Goal: Information Seeking & Learning: Learn about a topic

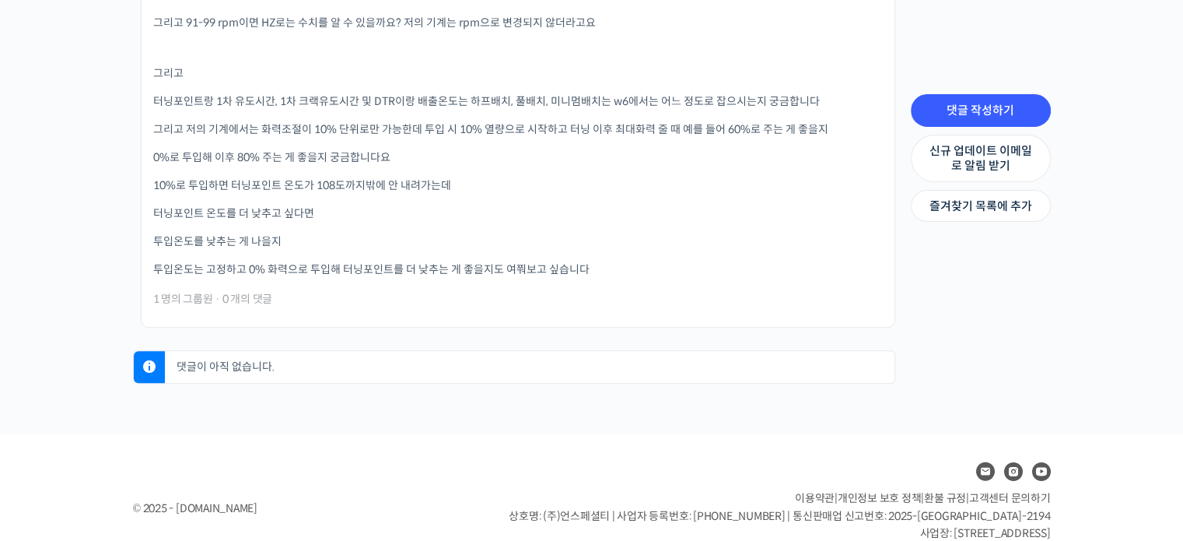
scroll to position [787, 0]
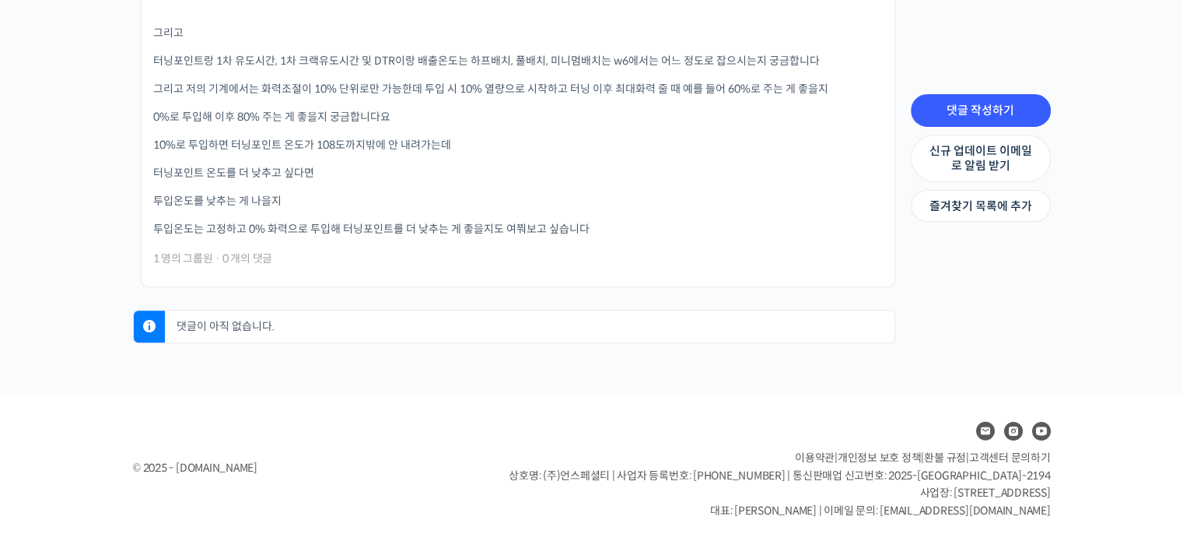
click at [196, 259] on span "1 명의 그룹원" at bounding box center [183, 258] width 60 height 11
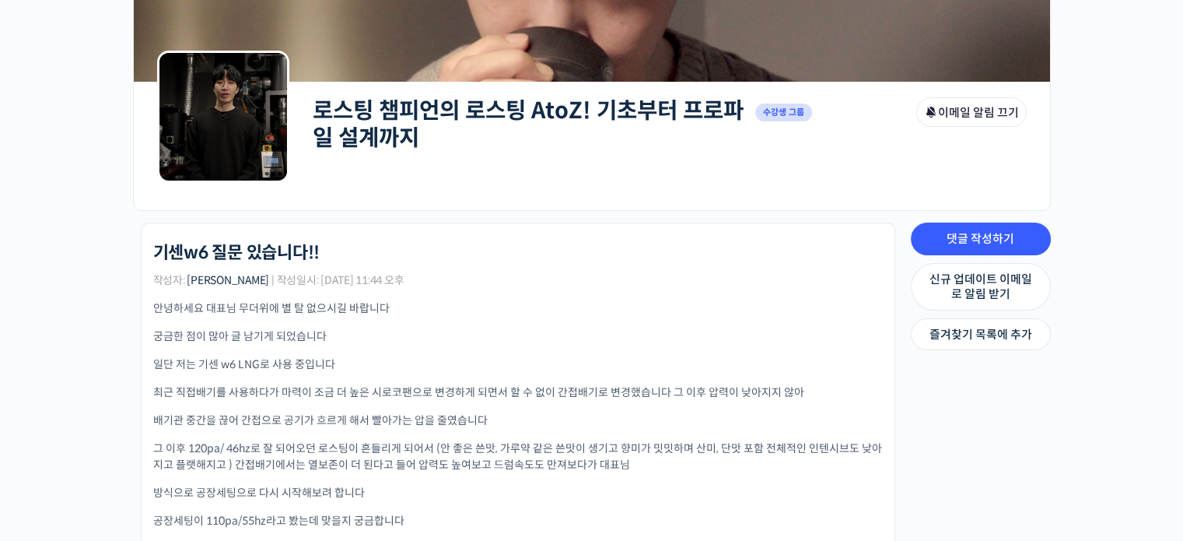
scroll to position [0, 0]
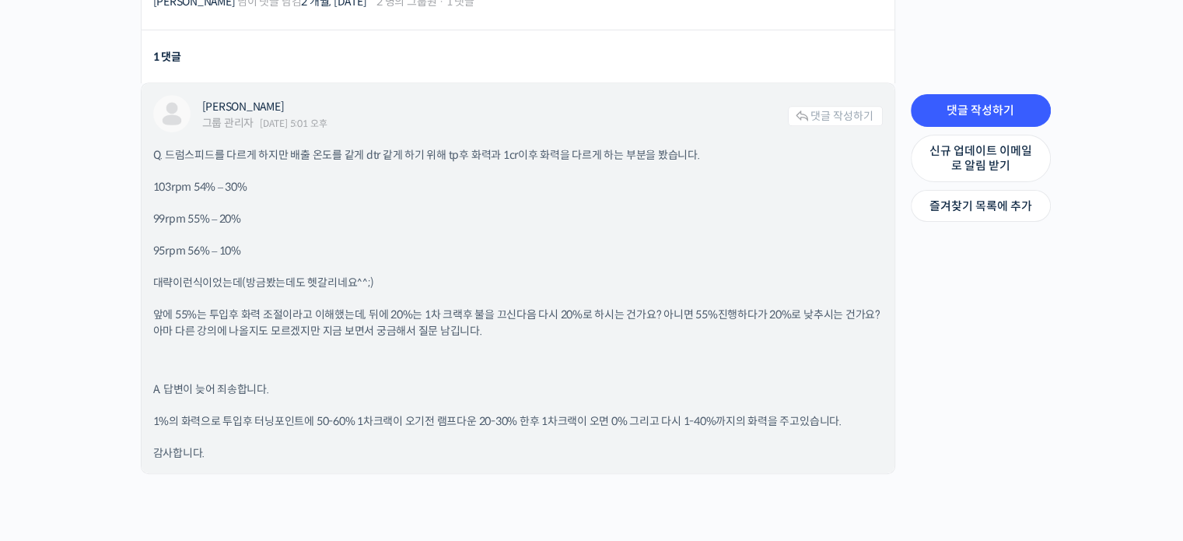
scroll to position [726, 0]
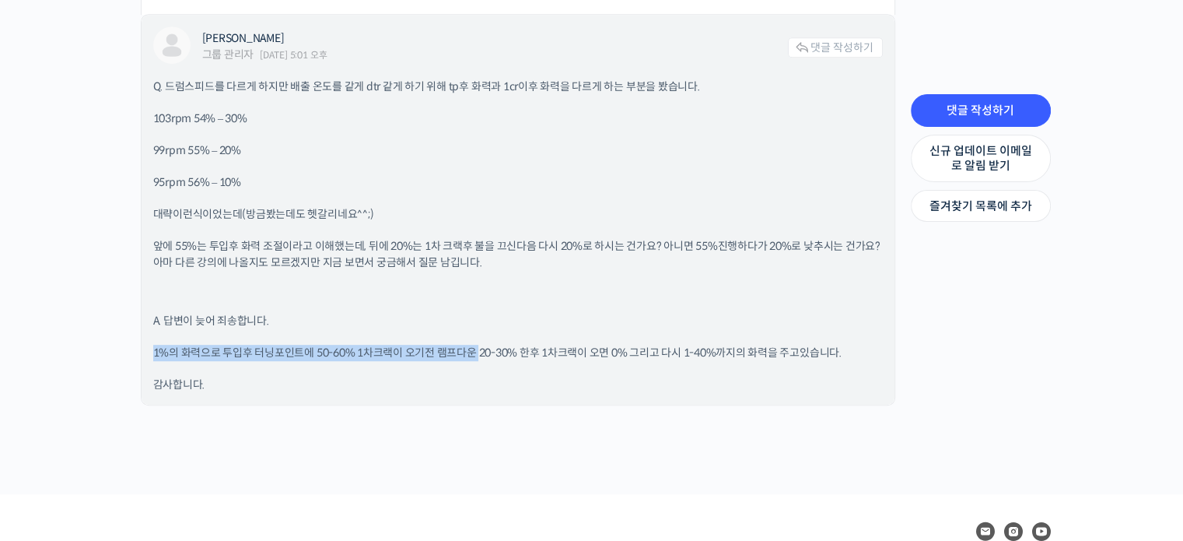
drag, startPoint x: 149, startPoint y: 350, endPoint x: 479, endPoint y: 353, distance: 329.1
click at [479, 353] on div "[PERSON_NAME] 그룹 관리자 [DATE] 5:01 오후 댓글 작성하기 Q. 드럼스피드를 다르게 하지만 배출 온도를 같게 dtr 같게 …" at bounding box center [518, 210] width 753 height 390
click at [280, 345] on p "1%의 화력으로 투입후 터닝포인트에 50-60% 1차크랙이 오기전 램프다운 20-30% 한후 1차크랙이 오면 0% 그리고 다시 1-40%까지의…" at bounding box center [518, 353] width 730 height 16
drag, startPoint x: 151, startPoint y: 348, endPoint x: 868, endPoint y: 357, distance: 716.7
click at [868, 357] on div "장문규 그룹 관리자 2025년 06월 17일 5:01 오후 댓글 작성하기 Q. 드럼스피드를 다르게 하지만 배출 온도를 같게 dtr 같게 하기 …" at bounding box center [518, 210] width 753 height 390
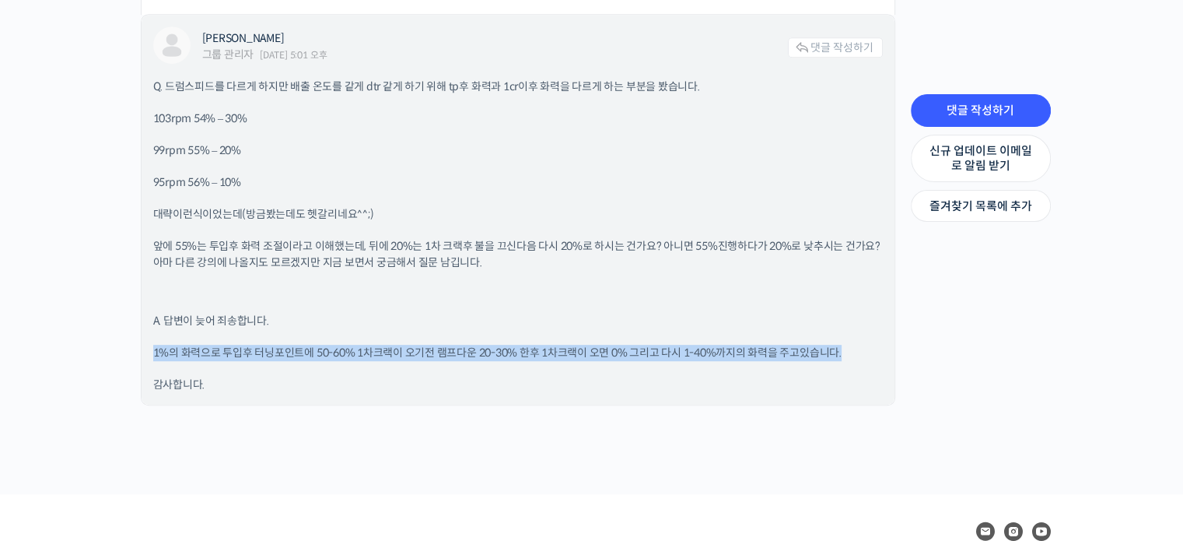
copy p "1%의 화력으로 투입후 터닝포인트에 50-60% 1차크랙이 오기전 램프다운 20-30% 한후 1차크랙이 오면 0% 그리고 다시 1-40%까지의…"
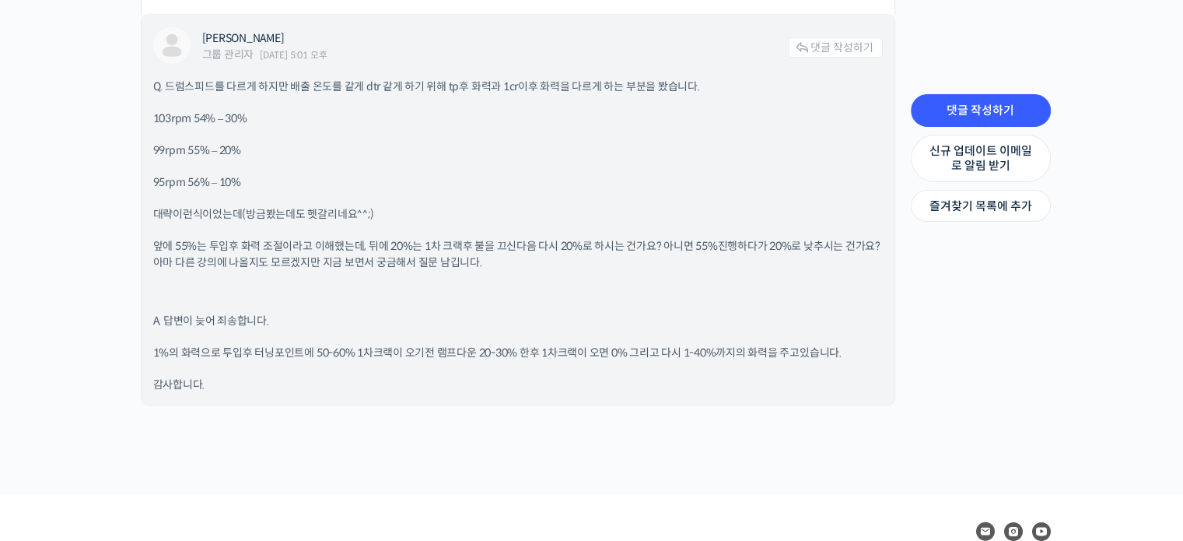
click at [573, 303] on div "Q. 드럼스피드를 다르게 하지만 배출 온도를 같게 dtr 같게 하기 위해 tp후 화력과 1cr이후 화력을 다르게 하는 부분을 봤습니다. 103…" at bounding box center [518, 236] width 730 height 314
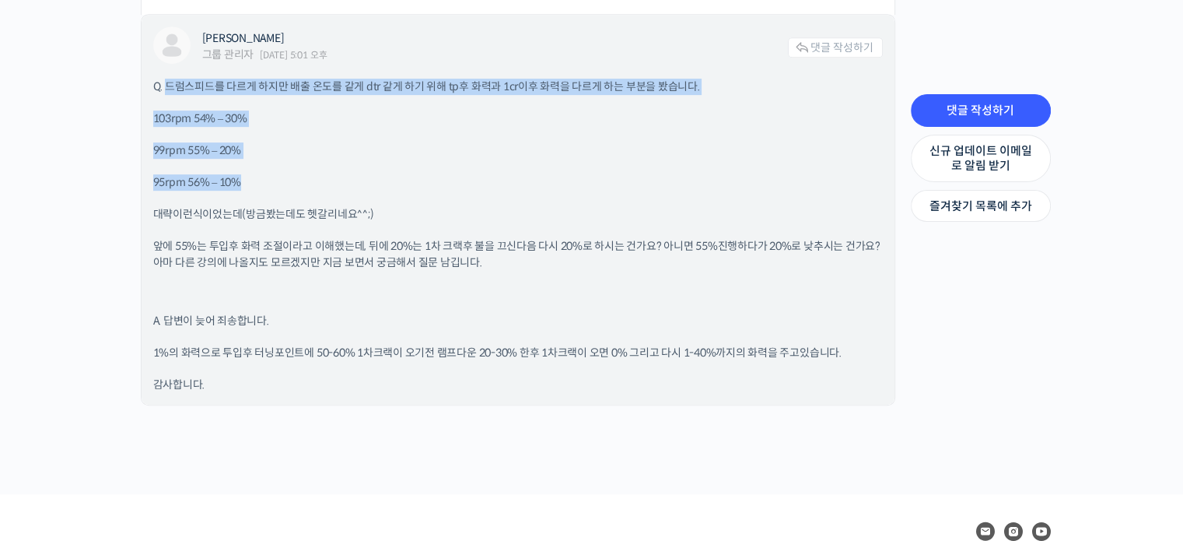
drag, startPoint x: 166, startPoint y: 86, endPoint x: 300, endPoint y: 181, distance: 163.6
click at [300, 181] on div "Q. 드럼스피드를 다르게 하지만 배출 온도를 같게 dtr 같게 하기 위해 tp후 화력과 1cr이후 화력을 다르게 하는 부분을 봤습니다. 103…" at bounding box center [518, 236] width 730 height 314
copy div "드럼스피드를 다르게 하지만 배출 온도를 같게 dtr 같게 하기 위해 tp후 화력과 1cr이후 화력을 다르게 하는 부분을 봤습니다. 103rpm…"
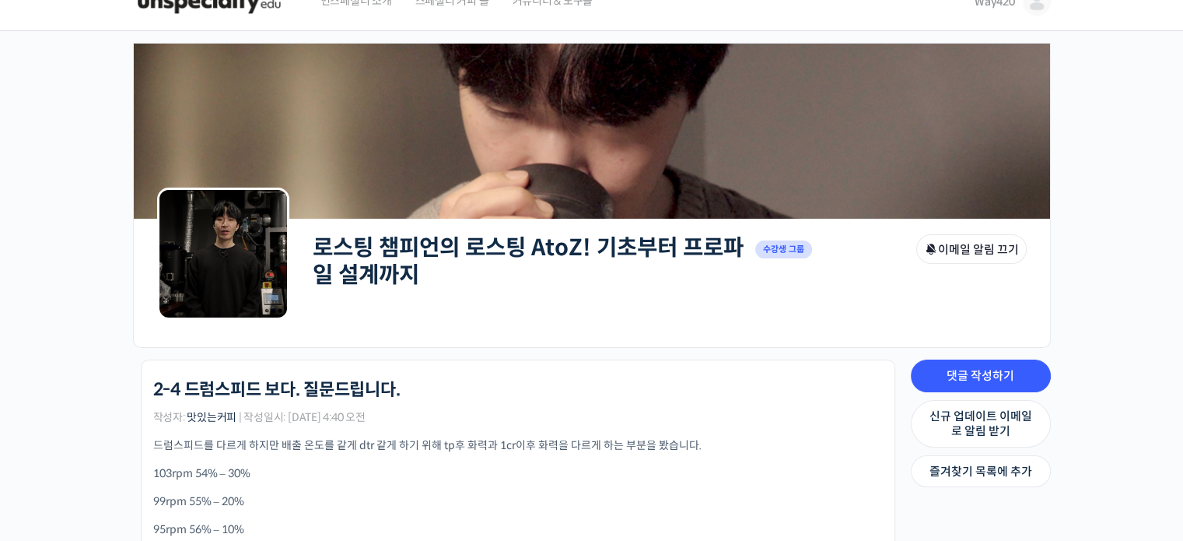
scroll to position [0, 0]
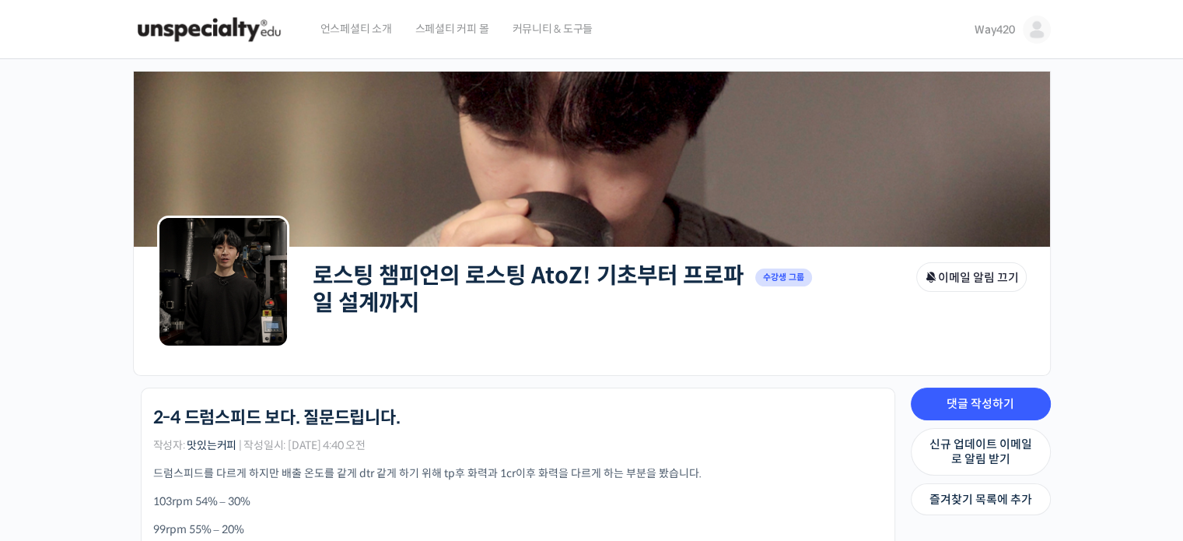
click at [991, 30] on span "Way420" at bounding box center [995, 30] width 40 height 14
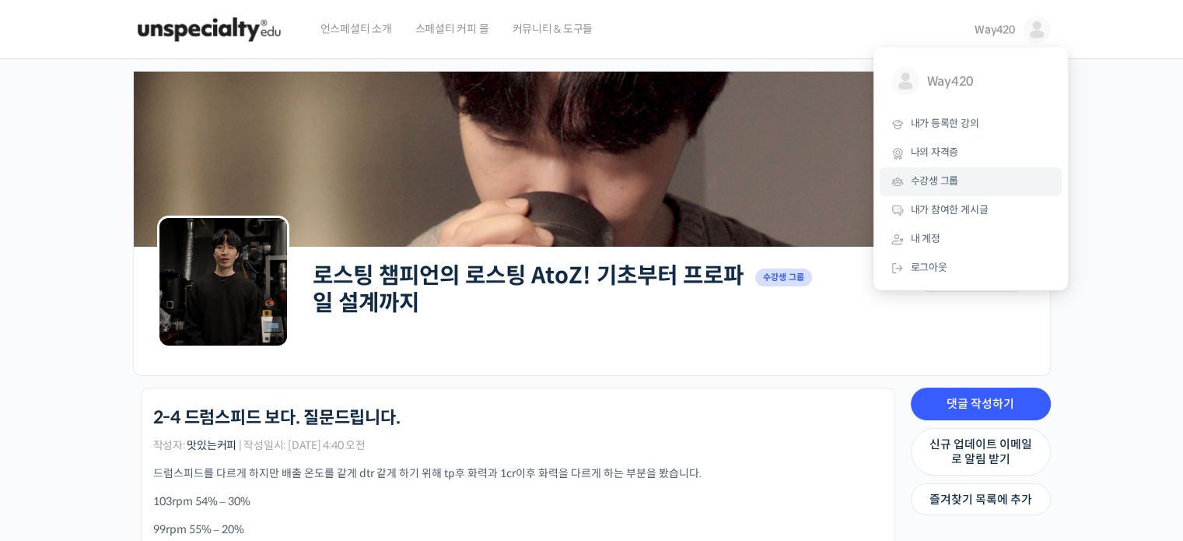
click at [957, 181] on span "수강생 그룹" at bounding box center [935, 180] width 48 height 13
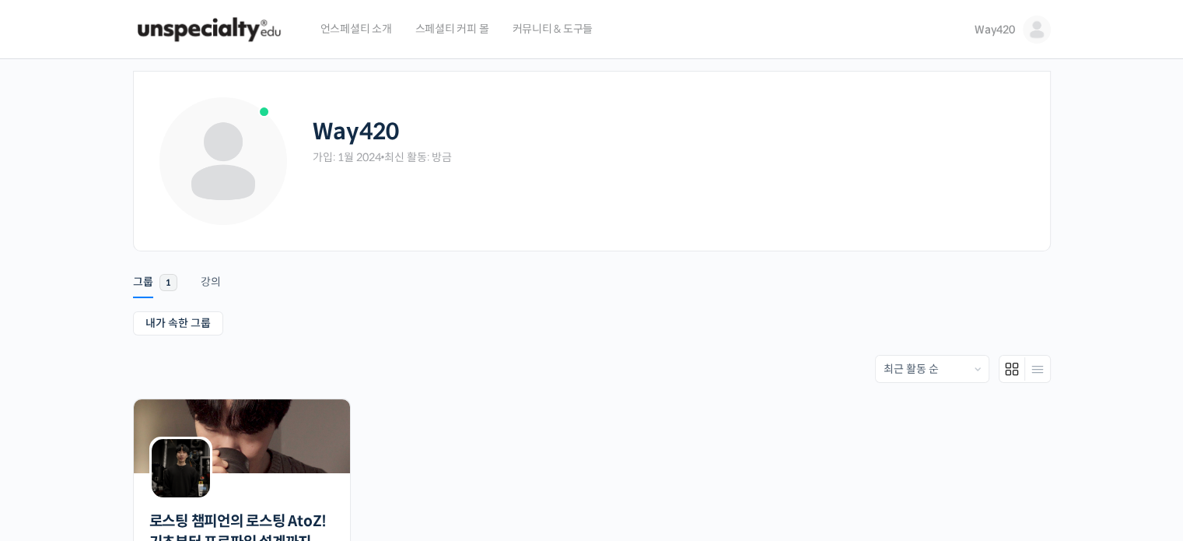
click at [1031, 27] on img at bounding box center [1037, 30] width 28 height 28
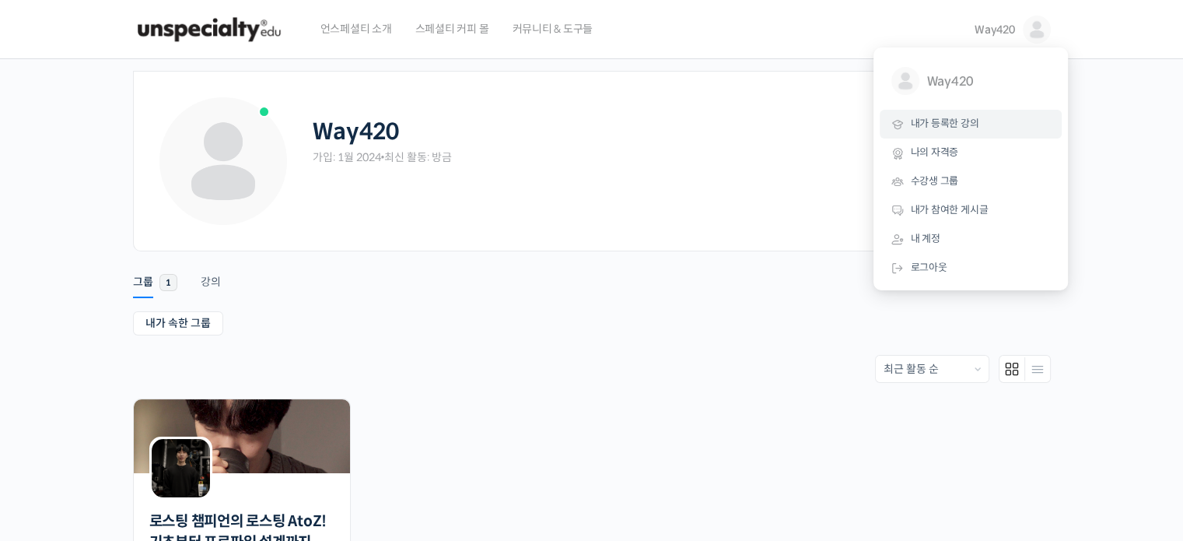
click at [939, 122] on span "내가 등록한 강의" at bounding box center [945, 123] width 68 height 13
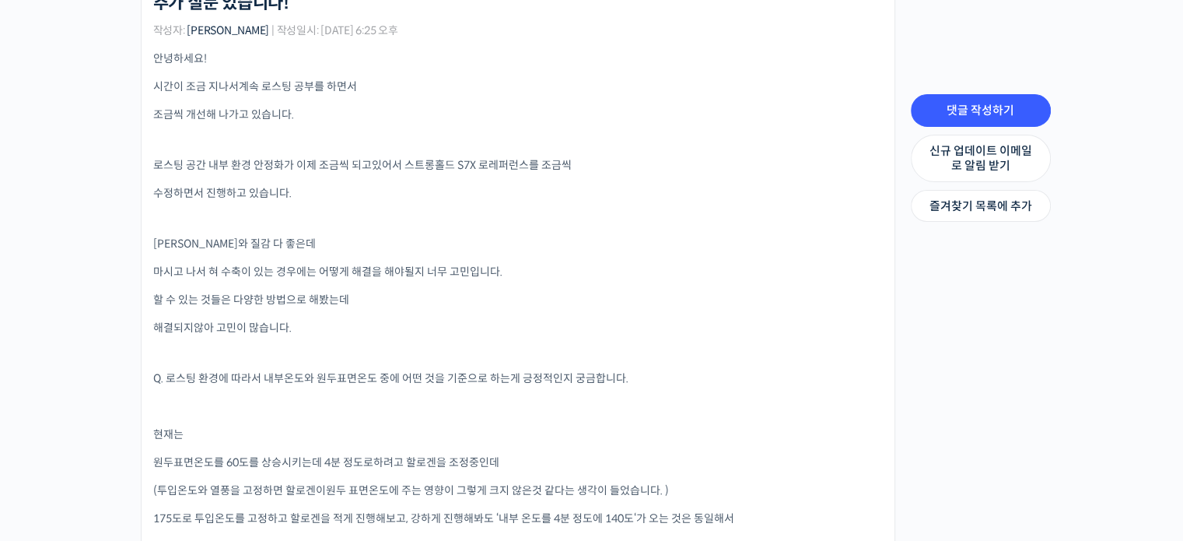
scroll to position [56, 0]
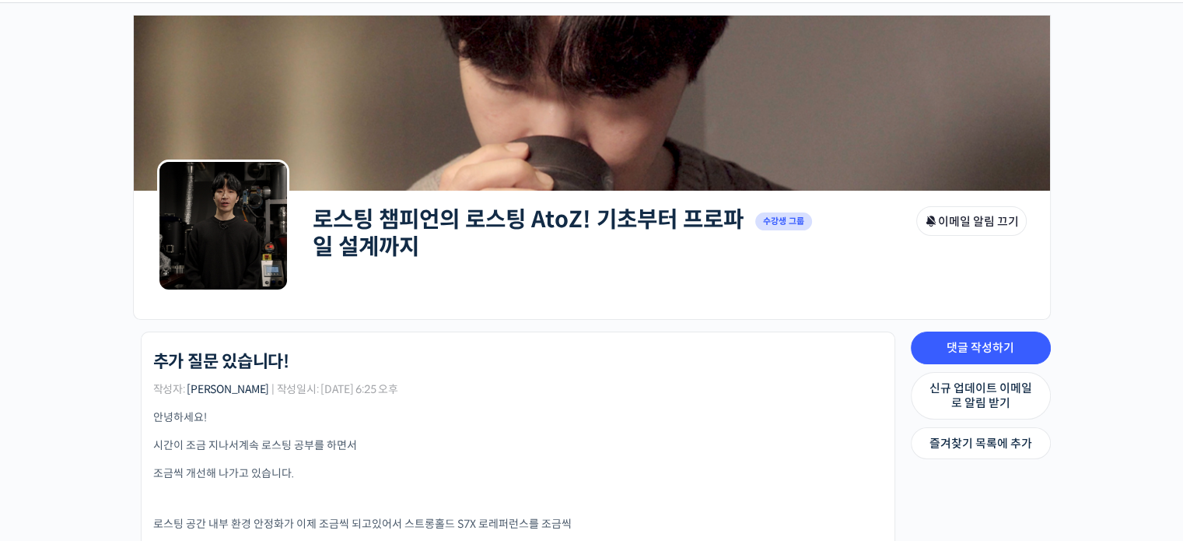
click at [573, 299] on div "로스팅 챔피언의 로스팅 AtoZ! 기초부터 프로파일 설계까지 Private 수강생 그룹 그룹원 이메일 알림 끄기 Private 수강생 그룹" at bounding box center [592, 255] width 870 height 128
